Goal: Task Accomplishment & Management: Use online tool/utility

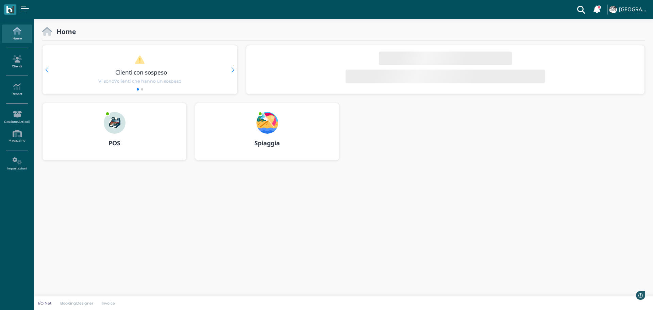
click at [270, 120] on img at bounding box center [267, 123] width 22 height 22
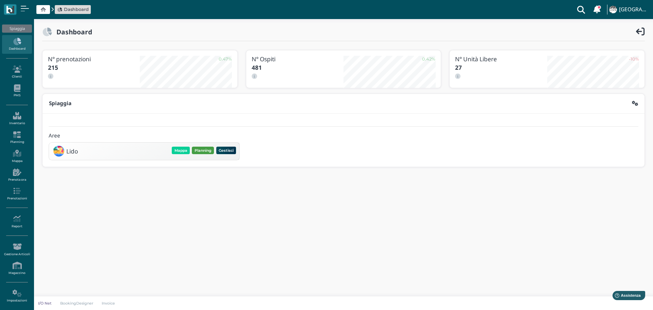
click at [209, 149] on button "Planning" at bounding box center [203, 150] width 22 height 7
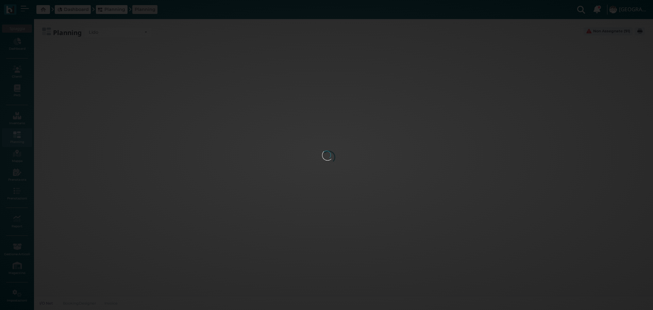
type input "2.8"
type input "75"
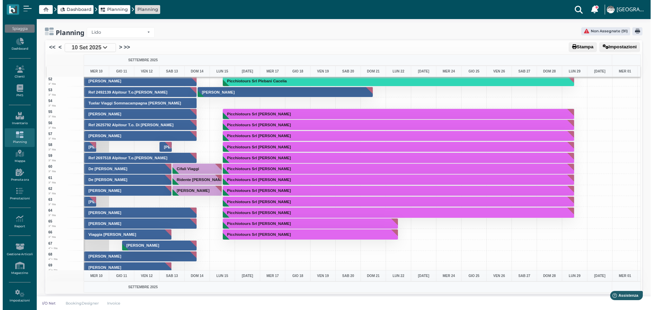
scroll to position [612, 0]
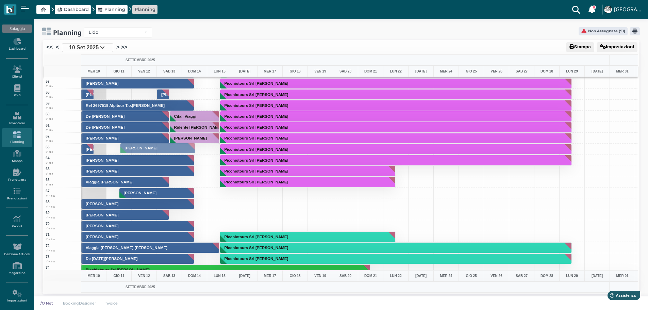
drag, startPoint x: 150, startPoint y: 192, endPoint x: 146, endPoint y: 148, distance: 45.1
